Goal: Task Accomplishment & Management: Use online tool/utility

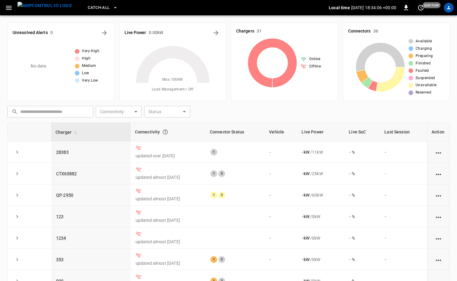
click at [447, 6] on icon "profile-icon" at bounding box center [449, 7] width 5 height 5
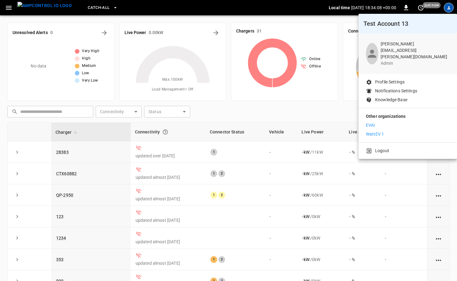
click at [393, 131] on li "WattEV 1" at bounding box center [408, 134] width 84 height 6
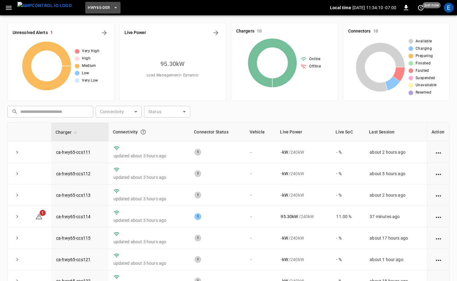
click at [89, 10] on span "HWY65-DER" at bounding box center [99, 7] width 22 height 7
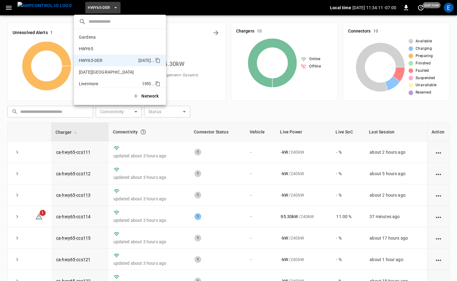
scroll to position [21, 0]
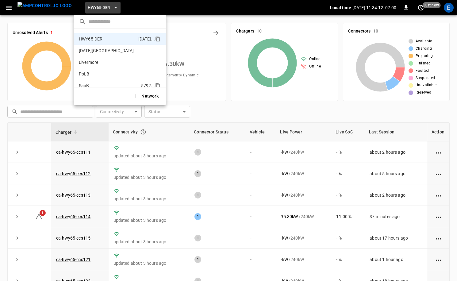
click at [105, 84] on p "SanB" at bounding box center [109, 86] width 60 height 6
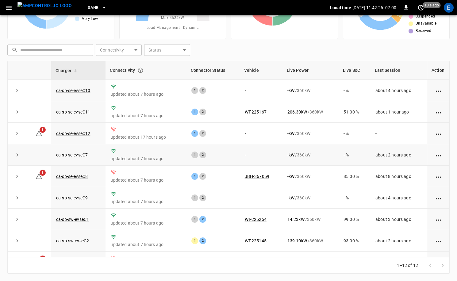
scroll to position [80, 0]
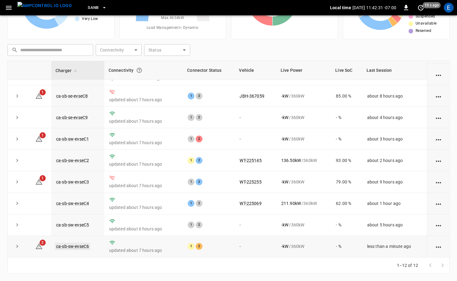
click at [82, 245] on link "ca-sb-sw-evseC6" at bounding box center [72, 246] width 35 height 7
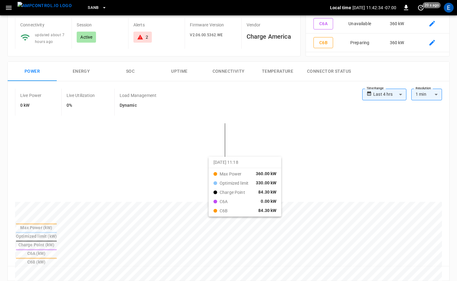
scroll to position [156, 0]
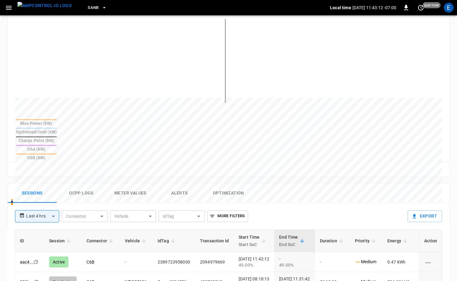
click at [48, 10] on img "menu" at bounding box center [44, 6] width 54 height 8
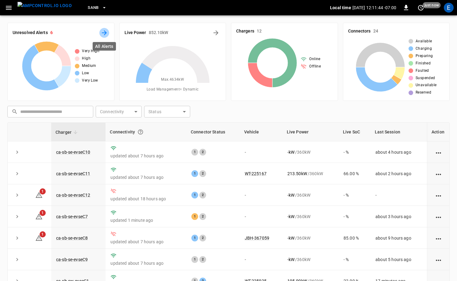
click at [104, 33] on icon "All Alerts" at bounding box center [104, 32] width 5 height 5
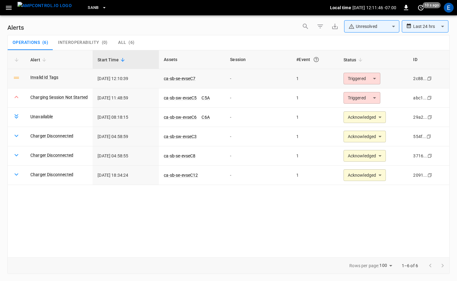
click at [366, 74] on body "**********" at bounding box center [228, 139] width 457 height 279
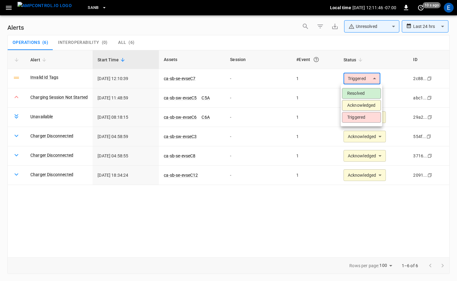
click at [358, 105] on li "Acknowledged" at bounding box center [361, 105] width 39 height 11
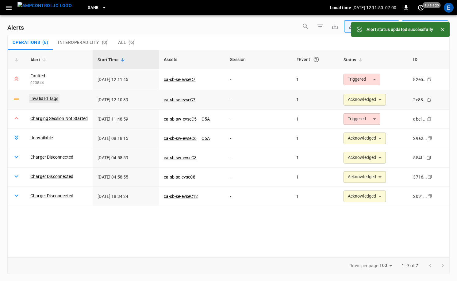
click at [39, 101] on link "Invalid Id Tags" at bounding box center [44, 98] width 30 height 9
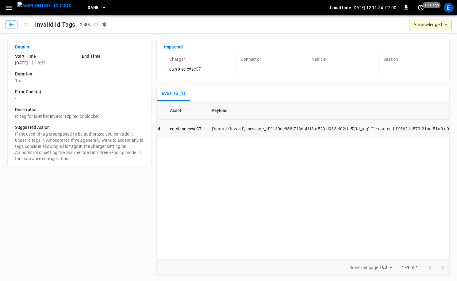
scroll to position [0, 93]
click at [8, 25] on button "button" at bounding box center [11, 24] width 12 height 9
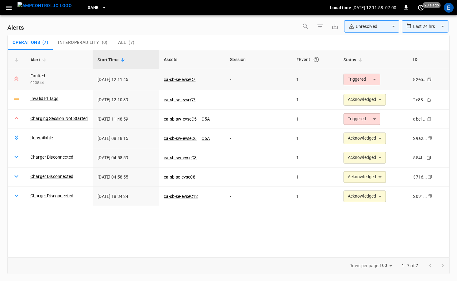
click at [190, 76] on span "ca-sb-se-evseC7" at bounding box center [180, 79] width 32 height 6
click at [188, 99] on link "ca-sb-se-evseC7" at bounding box center [180, 99] width 34 height 7
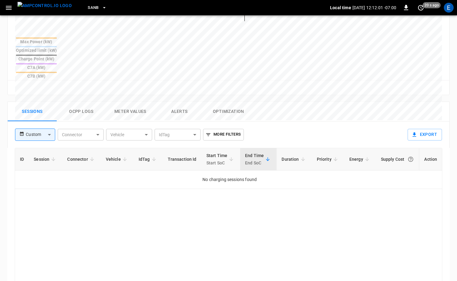
scroll to position [245, 0]
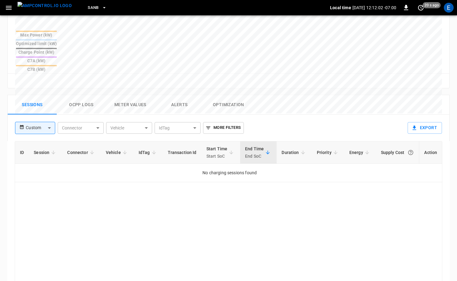
click at [88, 95] on button "Ocpp logs" at bounding box center [81, 105] width 49 height 20
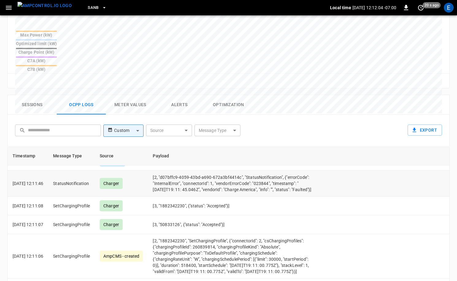
scroll to position [0, 0]
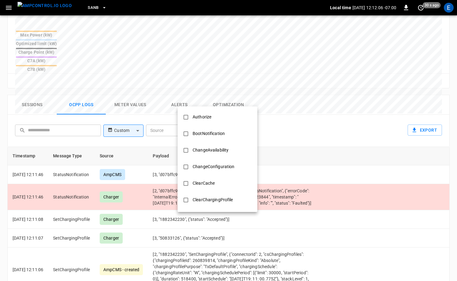
click at [223, 101] on body "SanB Local time [DATE] 12:12:06 -07:00 0 30 s ago E ca-sb-se-evseC7 Remote Comm…" at bounding box center [228, 61] width 457 height 612
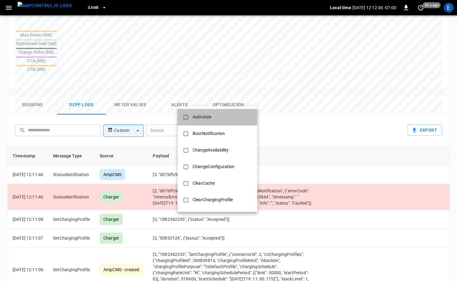
click at [203, 118] on div "Authorize" at bounding box center [202, 116] width 26 height 11
type input "*********"
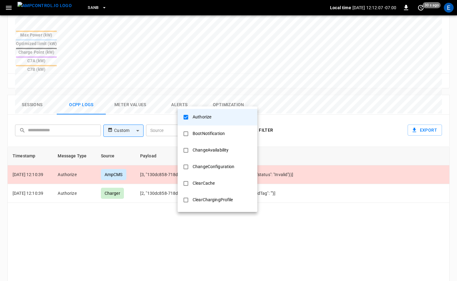
click at [337, 129] on div at bounding box center [228, 140] width 457 height 281
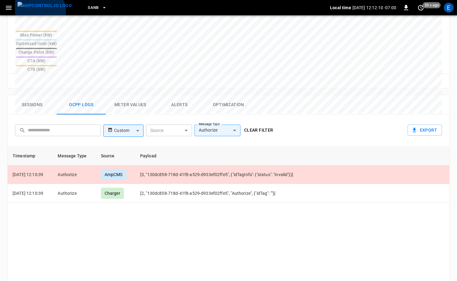
click at [38, 10] on img "menu" at bounding box center [44, 6] width 54 height 8
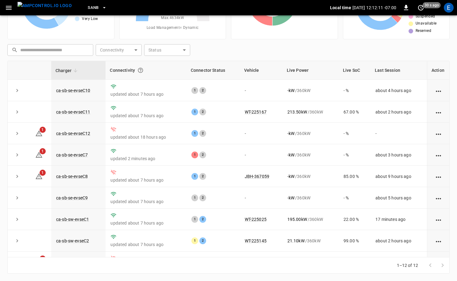
scroll to position [58, 0]
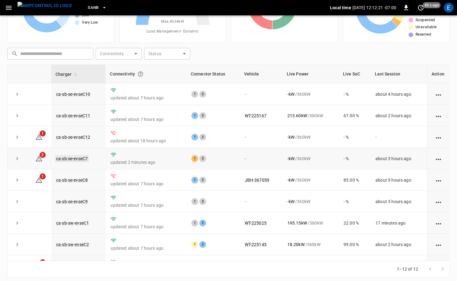
click at [73, 160] on link "ca-sb-se-evseC7" at bounding box center [72, 158] width 34 height 7
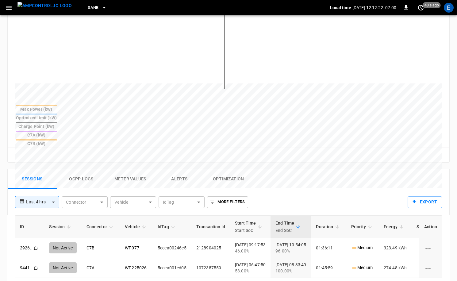
scroll to position [193, 0]
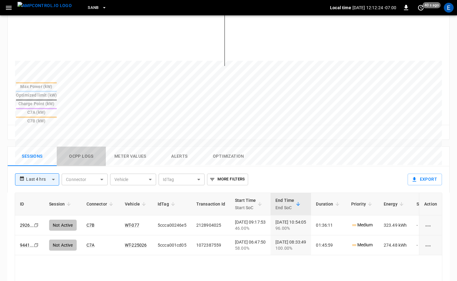
click at [82, 147] on button "Ocpp logs" at bounding box center [81, 157] width 49 height 20
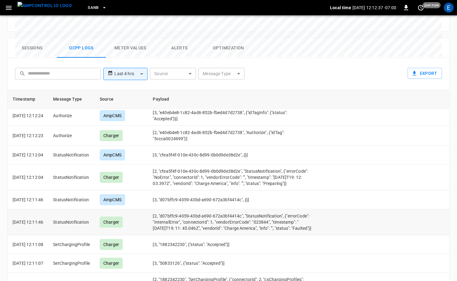
scroll to position [0, 0]
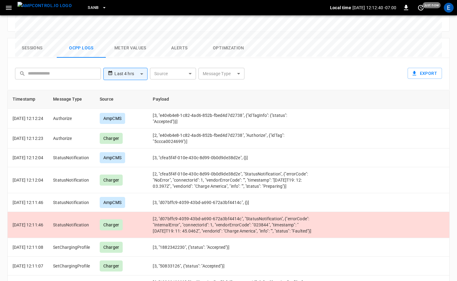
click at [49, 7] on img "menu" at bounding box center [44, 6] width 54 height 8
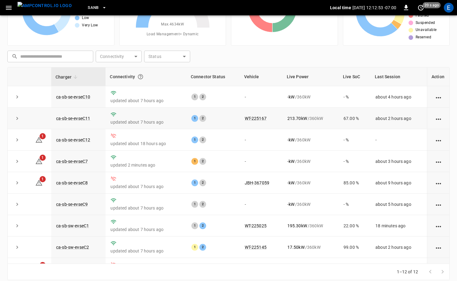
scroll to position [55, 0]
click at [316, 147] on td "- kW / 360 kW" at bounding box center [311, 140] width 56 height 21
click at [301, 153] on td "- kW / 360 kW" at bounding box center [311, 161] width 56 height 21
click at [80, 162] on link "ca-sb-se-evseC7" at bounding box center [72, 161] width 34 height 7
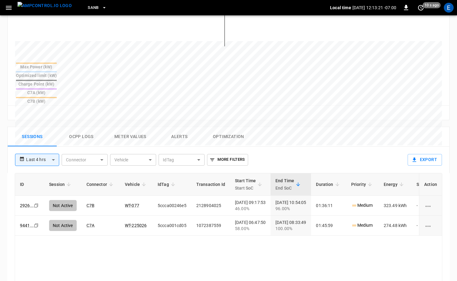
scroll to position [218, 0]
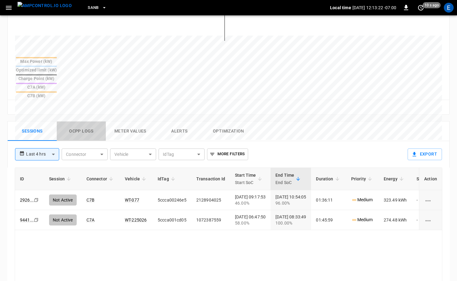
click at [95, 122] on button "Ocpp logs" at bounding box center [81, 132] width 49 height 20
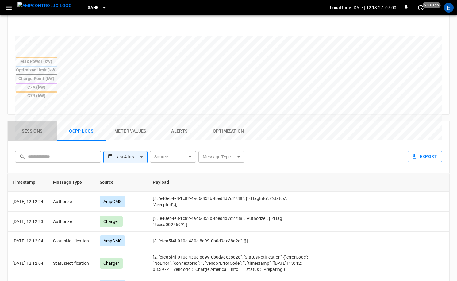
click at [38, 122] on button "Sessions" at bounding box center [32, 132] width 49 height 20
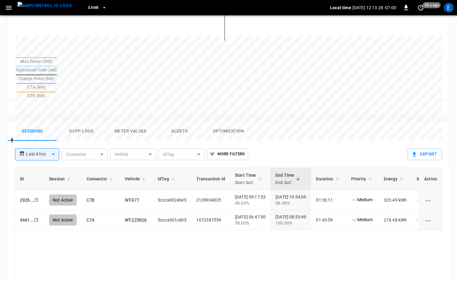
click at [44, 8] on img "menu" at bounding box center [44, 6] width 54 height 8
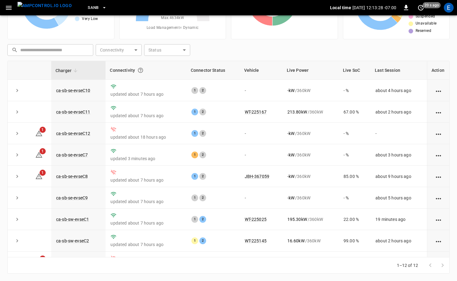
scroll to position [62, 0]
click at [77, 156] on link "ca-sb-se-evseC7" at bounding box center [72, 154] width 34 height 7
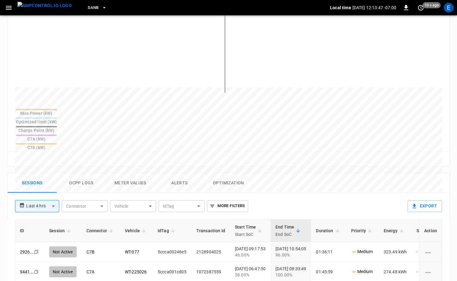
scroll to position [186, 0]
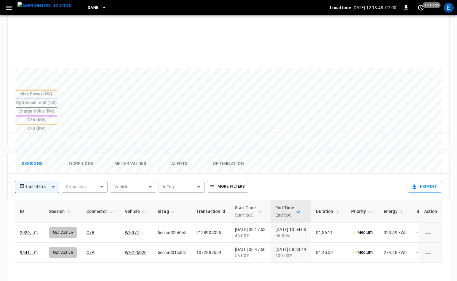
click at [99, 154] on button "Ocpp logs" at bounding box center [81, 164] width 49 height 20
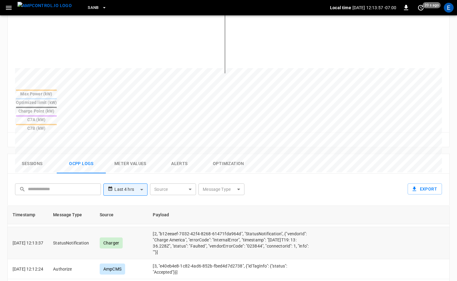
scroll to position [16, 0]
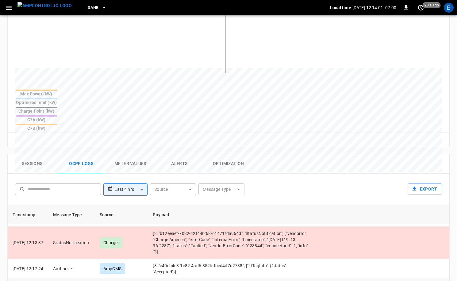
drag, startPoint x: 164, startPoint y: 262, endPoint x: 194, endPoint y: 267, distance: 29.9
copy td "5ccca0024699"
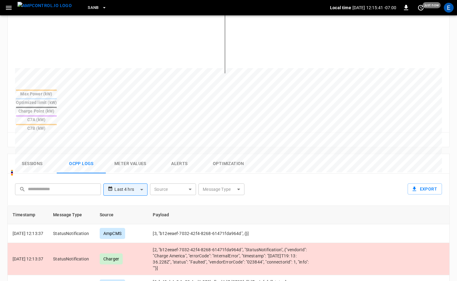
click at [42, 10] on img "menu" at bounding box center [44, 6] width 54 height 8
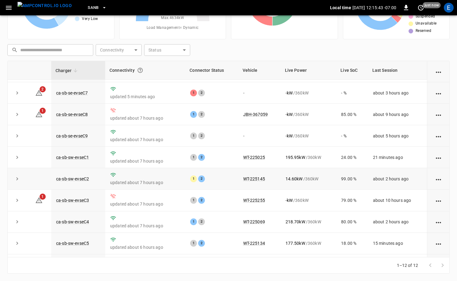
scroll to position [29, 0]
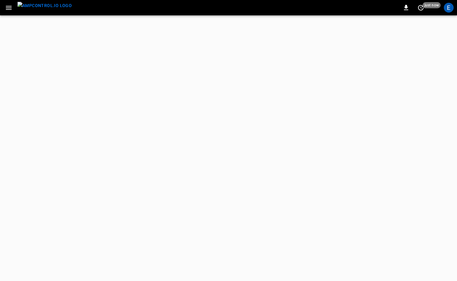
click at [45, 10] on img "menu" at bounding box center [44, 6] width 54 height 8
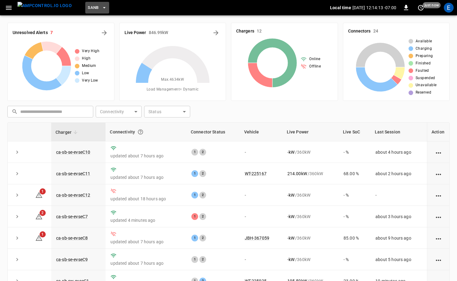
click at [88, 10] on span "SanB" at bounding box center [93, 7] width 11 height 7
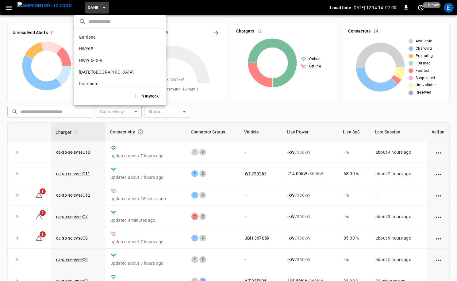
scroll to position [52, 0]
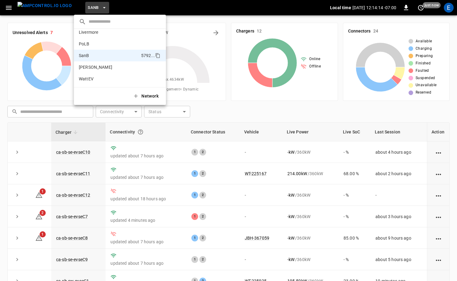
click at [24, 10] on div at bounding box center [228, 140] width 457 height 281
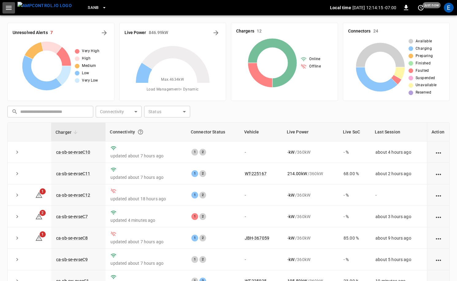
click at [12, 9] on icon "button" at bounding box center [9, 8] width 8 height 8
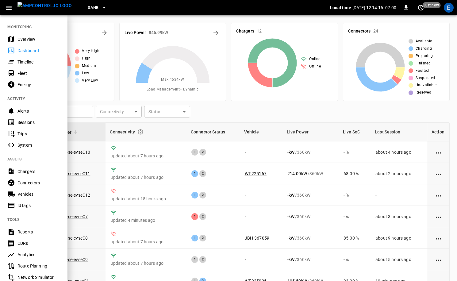
click at [33, 204] on div "IdTags" at bounding box center [38, 206] width 43 height 6
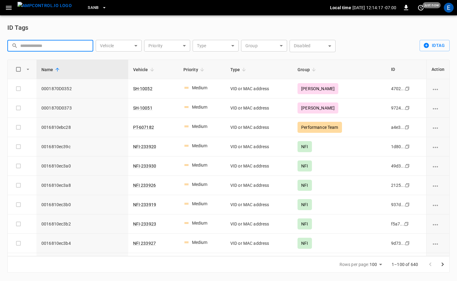
click at [56, 45] on input "text" at bounding box center [54, 45] width 69 height 11
paste input "**********"
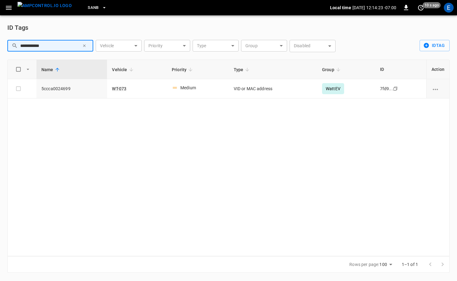
type input "**********"
